Goal: Find contact information: Find contact information

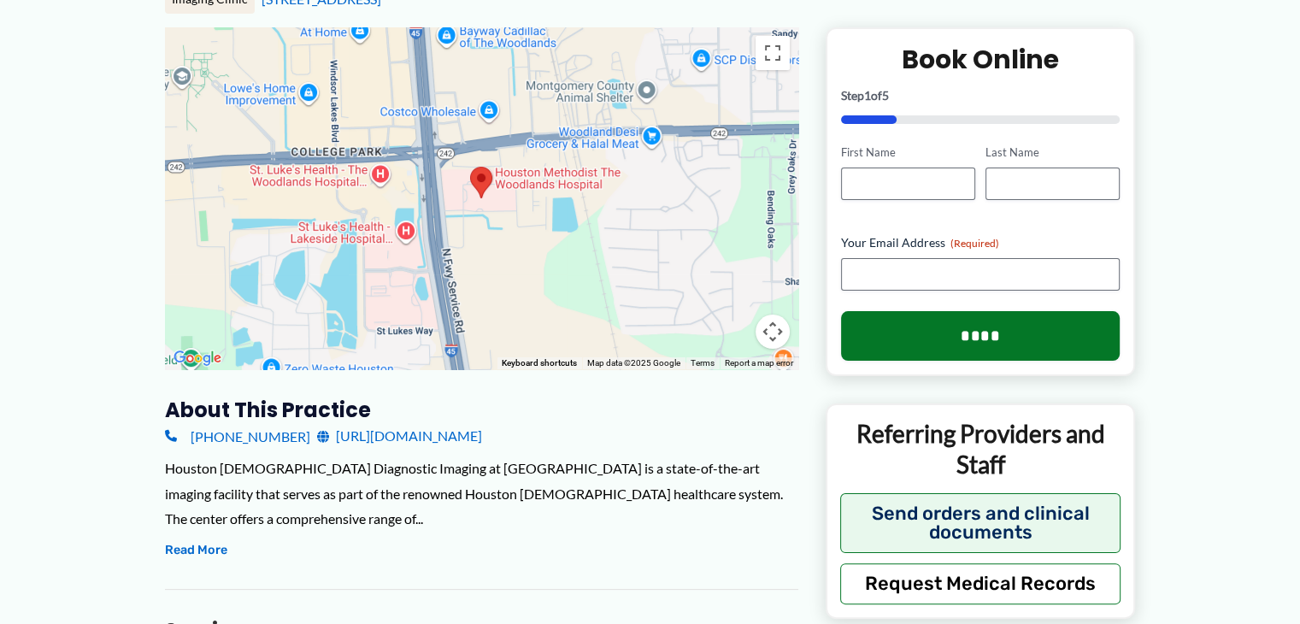
scroll to position [256, 0]
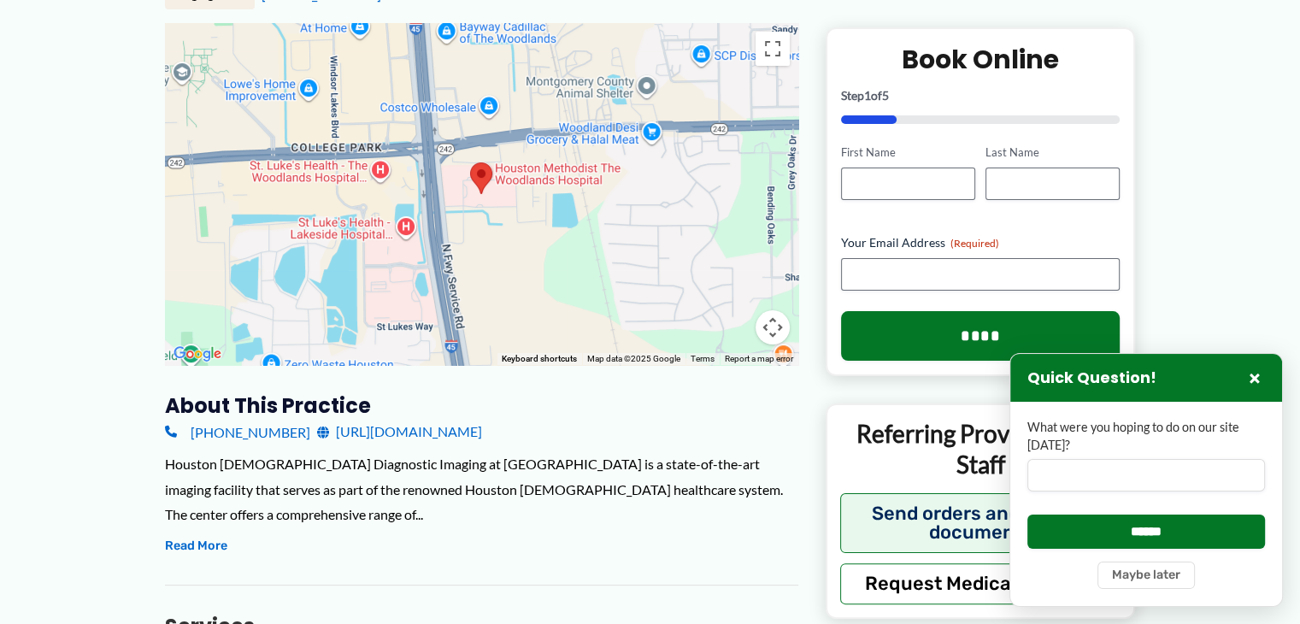
click at [586, 530] on div "Houston Methodist Diagnostic Imaging at The Woodlands is a state-of-the-art ima…" at bounding box center [481, 504] width 633 height 106
click at [1248, 378] on button "×" at bounding box center [1255, 378] width 21 height 21
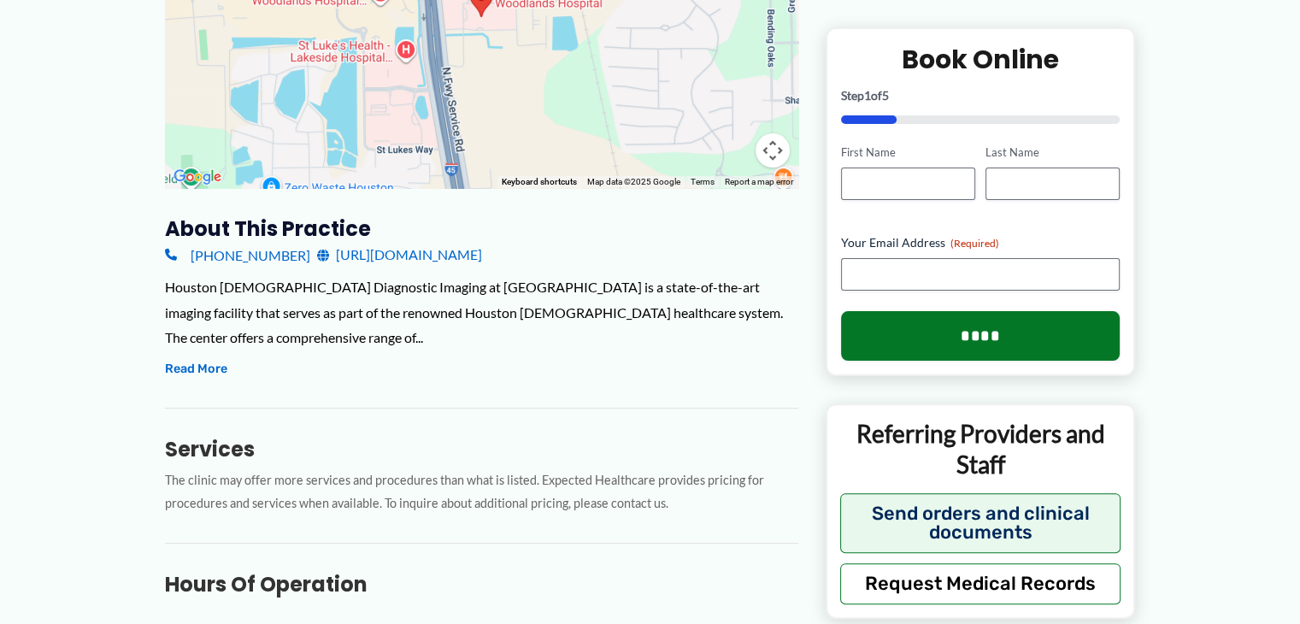
scroll to position [427, 0]
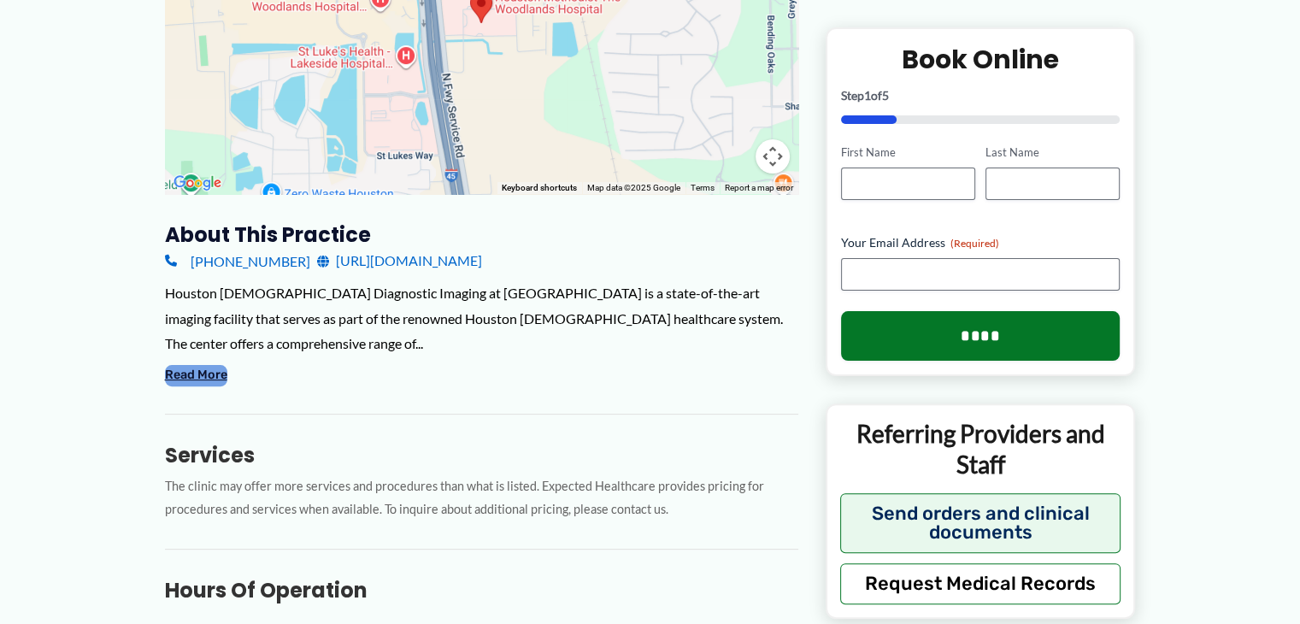
click at [211, 374] on button "Read More" at bounding box center [196, 375] width 62 height 21
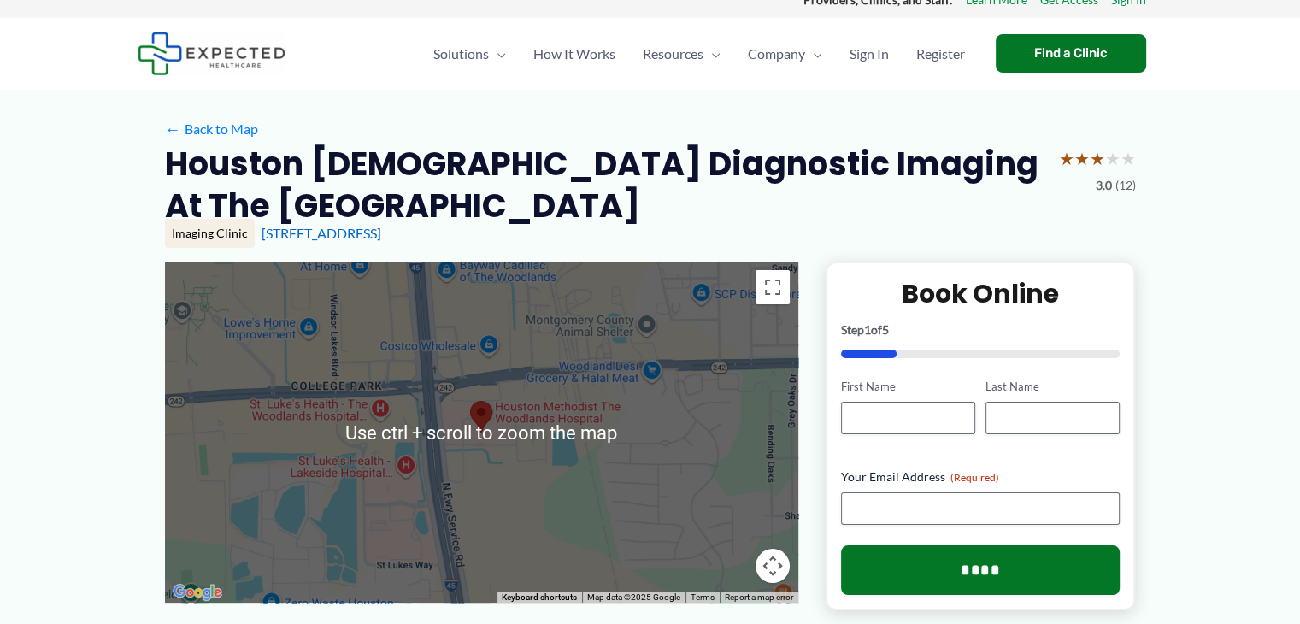
scroll to position [0, 0]
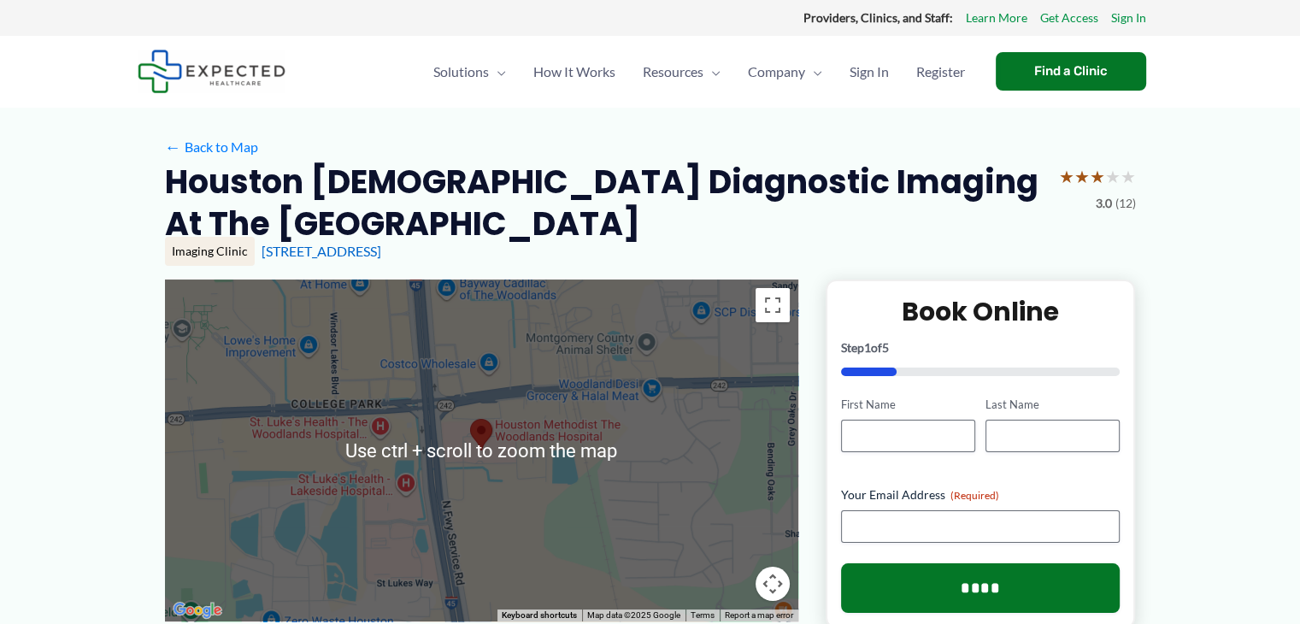
click at [504, 221] on h2 "Houston Methodist Diagnostic Imaging at The Woodlands" at bounding box center [605, 203] width 880 height 85
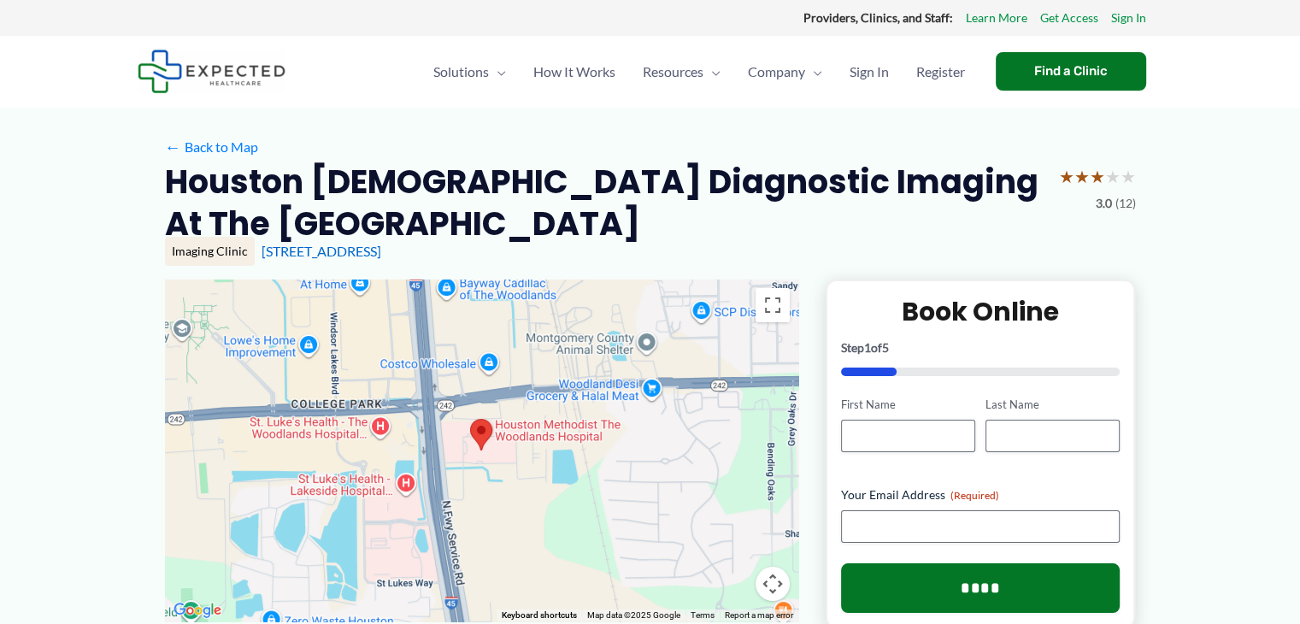
click at [470, 419] on area at bounding box center [470, 419] width 0 height 0
click at [231, 145] on link "← Back to Map" at bounding box center [211, 147] width 93 height 26
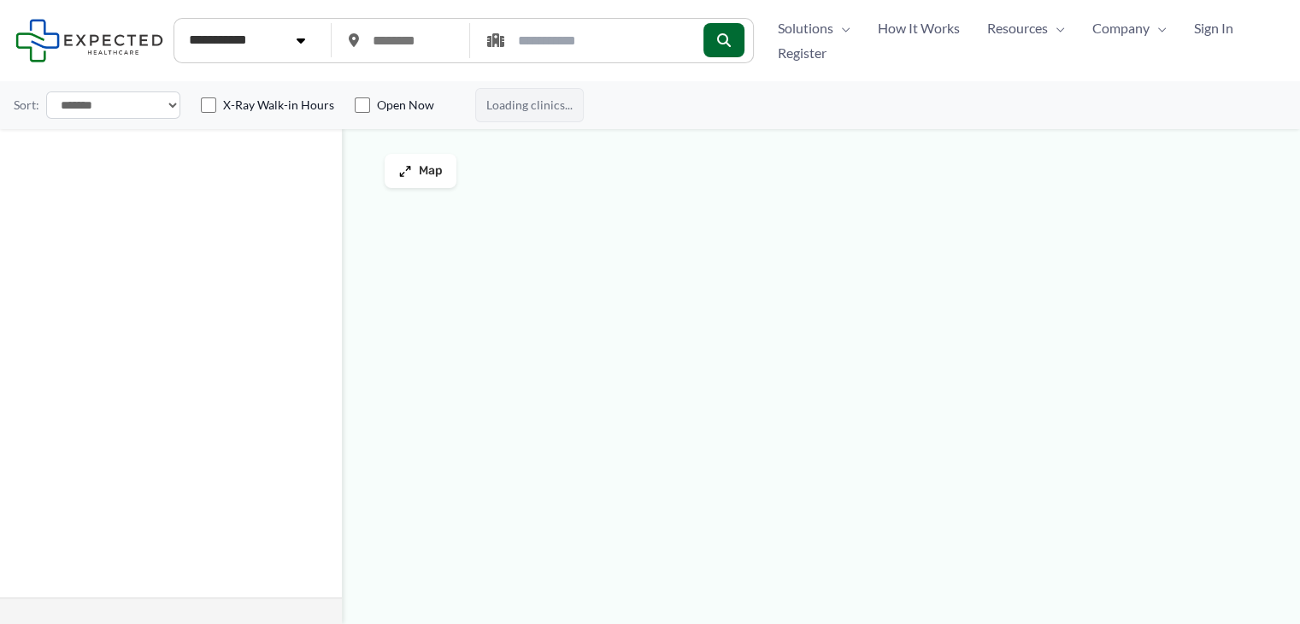
type input "*****"
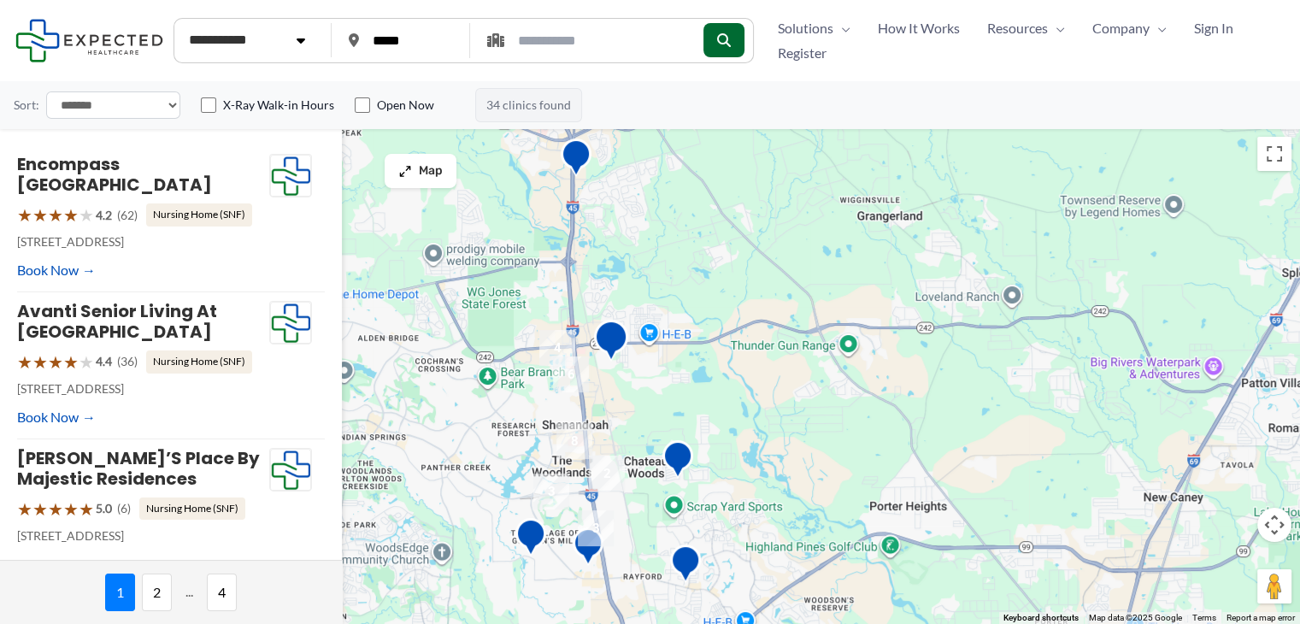
click at [609, 336] on img "Annie&#8217;s Place by Majestic Residences" at bounding box center [611, 343] width 34 height 47
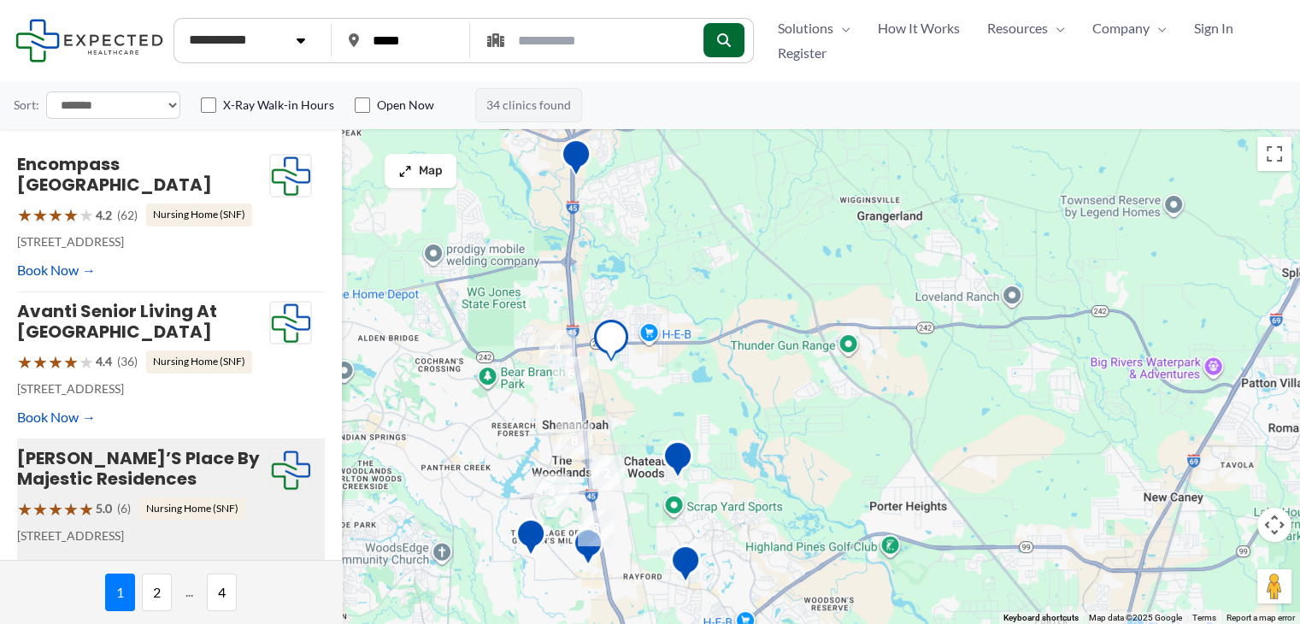
scroll to position [45, 0]
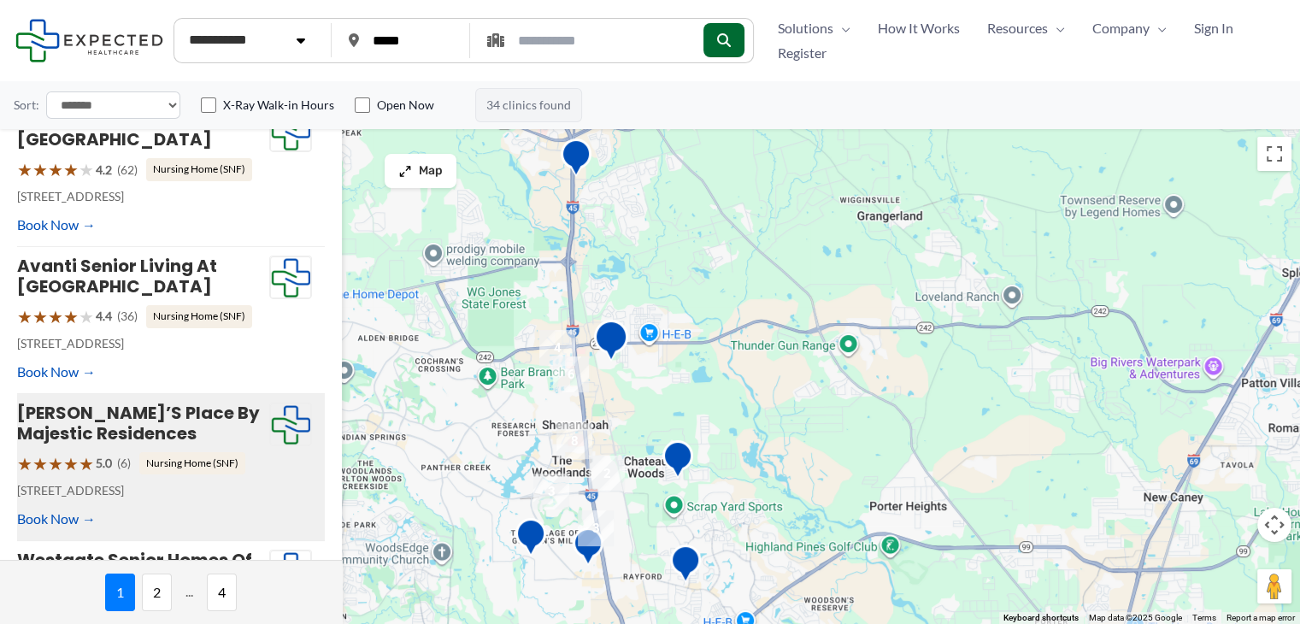
click at [609, 338] on img "Annie&#8217;s Place by Majestic Residences" at bounding box center [611, 343] width 34 height 47
click at [609, 343] on img "Annie&#8217;s Place by Majestic Residences" at bounding box center [611, 343] width 34 height 47
click at [611, 360] on img "Annie&#8217;s Place by Majestic Residences" at bounding box center [611, 343] width 34 height 47
click at [615, 346] on img "Annie&#8217;s Place by Majestic Residences" at bounding box center [611, 343] width 34 height 47
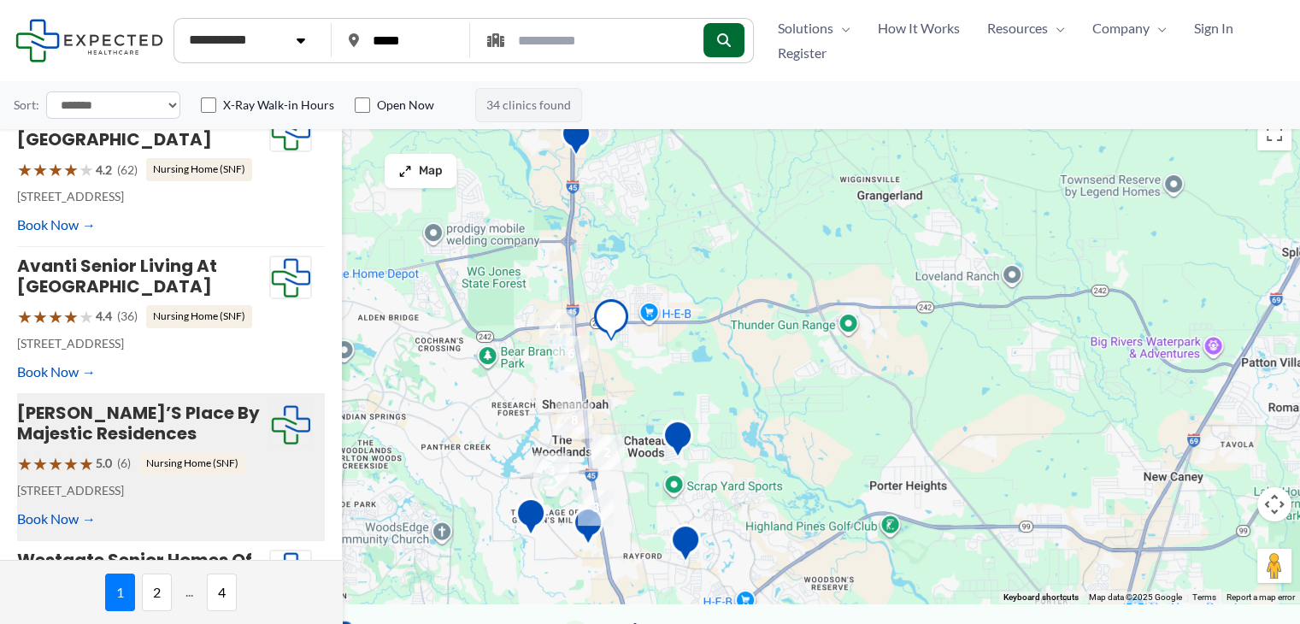
scroll to position [0, 0]
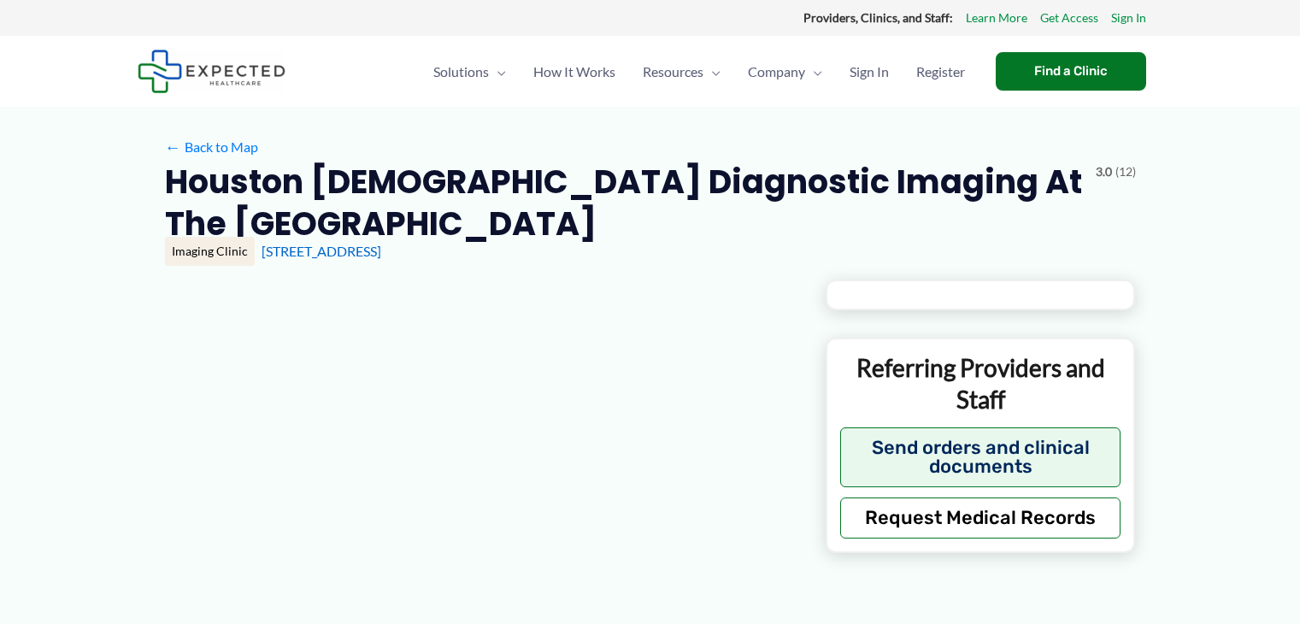
type input "**********"
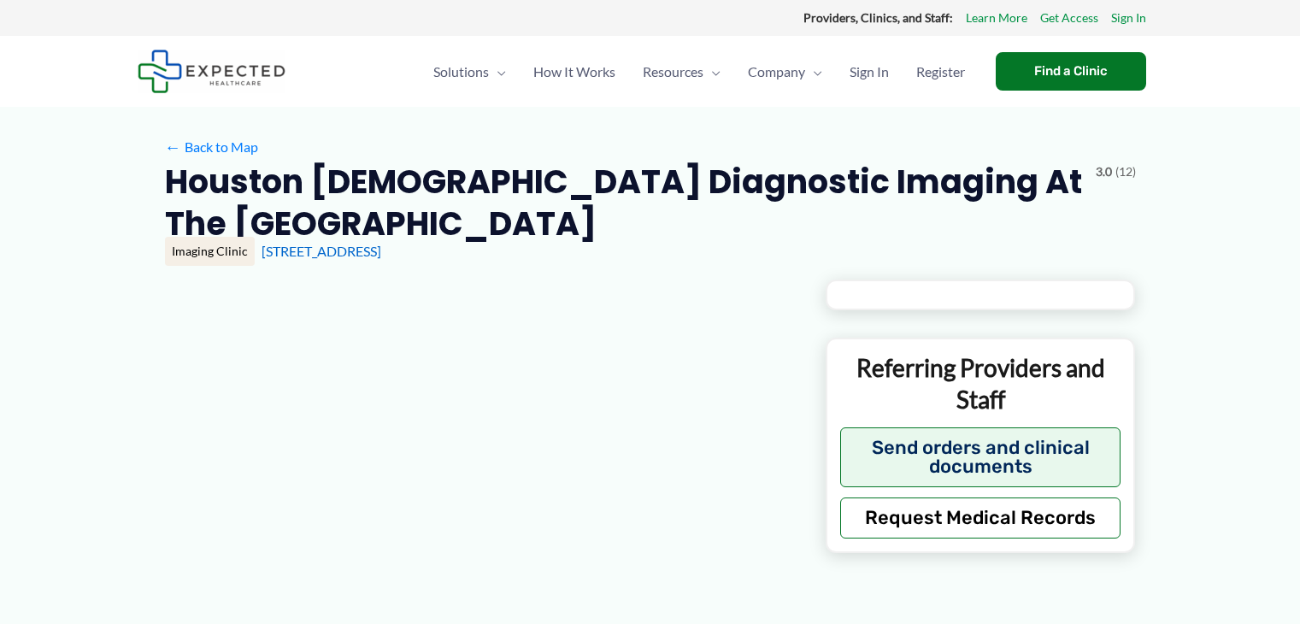
type input "**********"
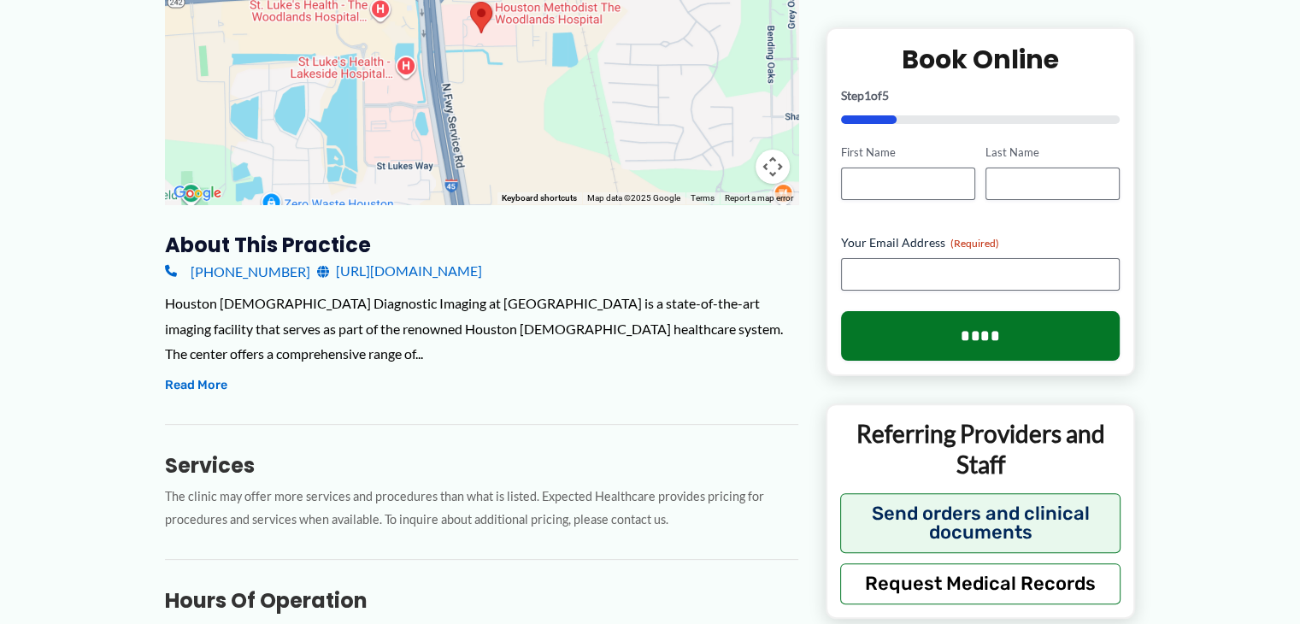
scroll to position [427, 0]
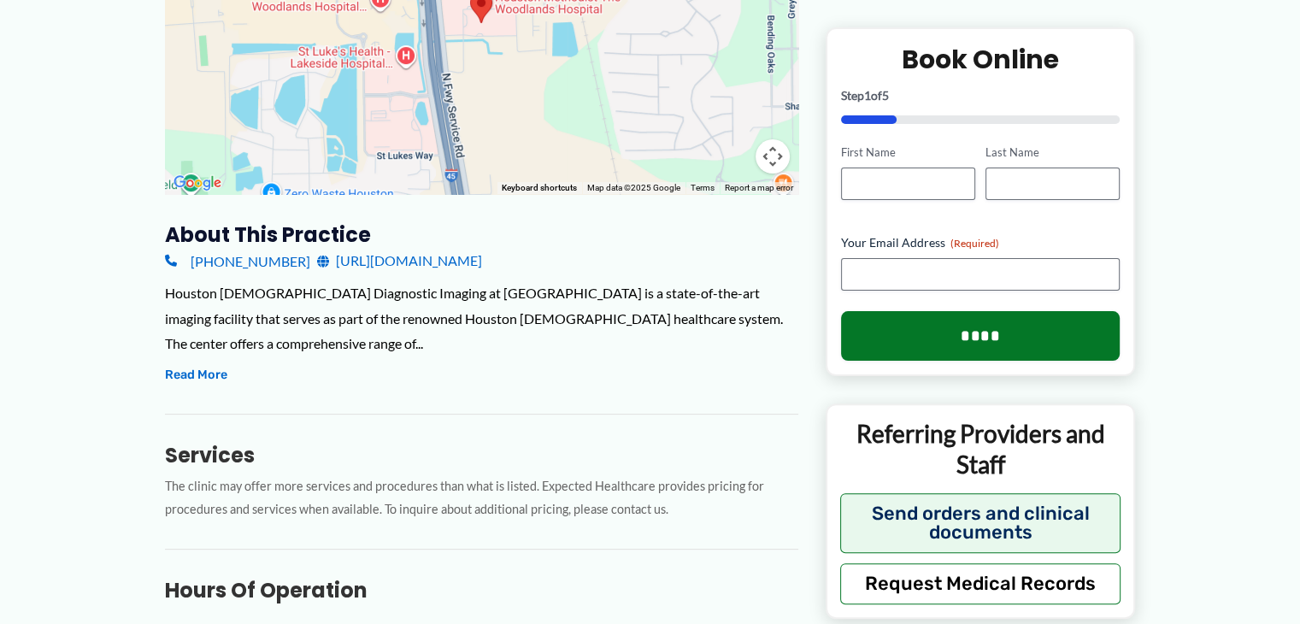
click at [482, 260] on link "[URL][DOMAIN_NAME]" at bounding box center [399, 261] width 165 height 26
